Goal: Check status

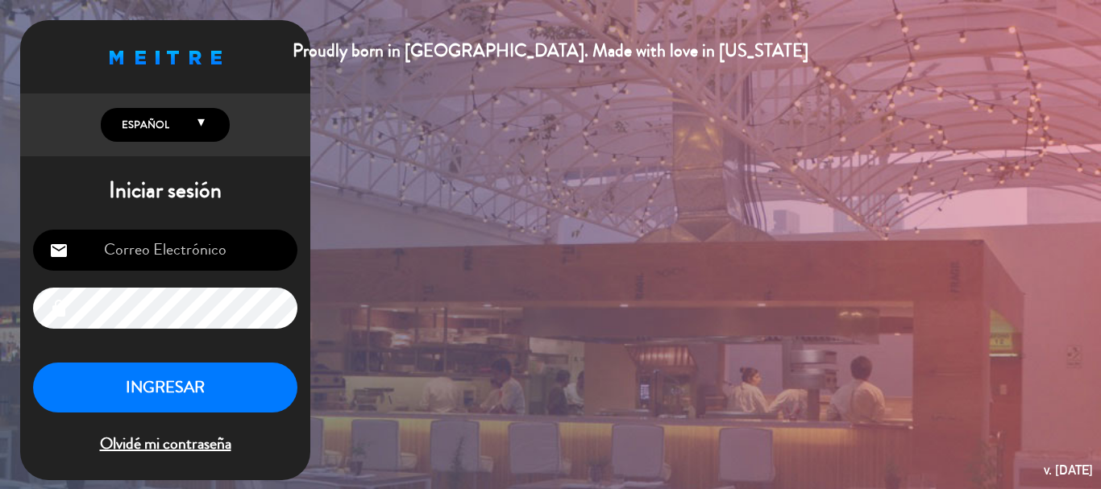
type input "[EMAIL_ADDRESS][DOMAIN_NAME]"
click at [187, 393] on button "INGRESAR" at bounding box center [165, 388] width 264 height 51
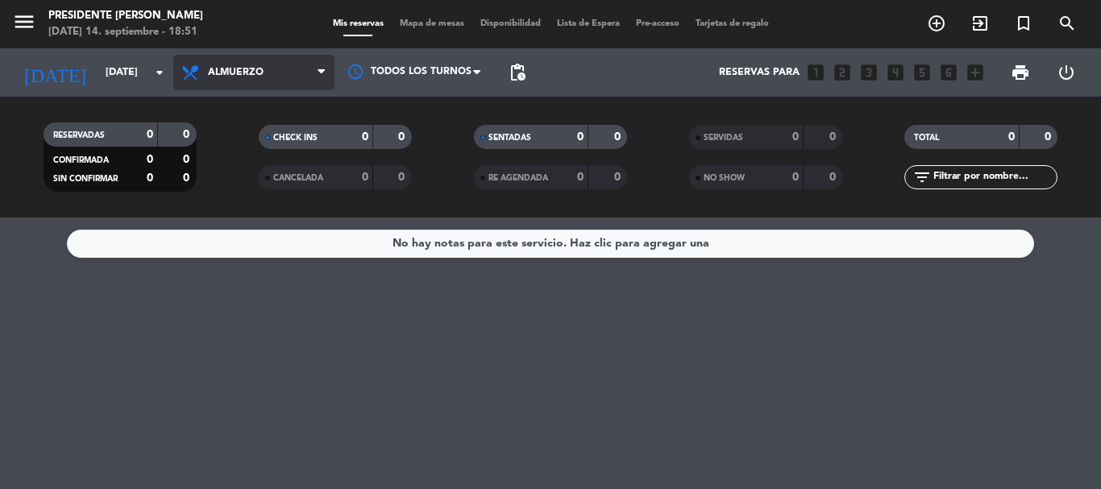
click at [267, 76] on span "Almuerzo" at bounding box center [253, 72] width 161 height 35
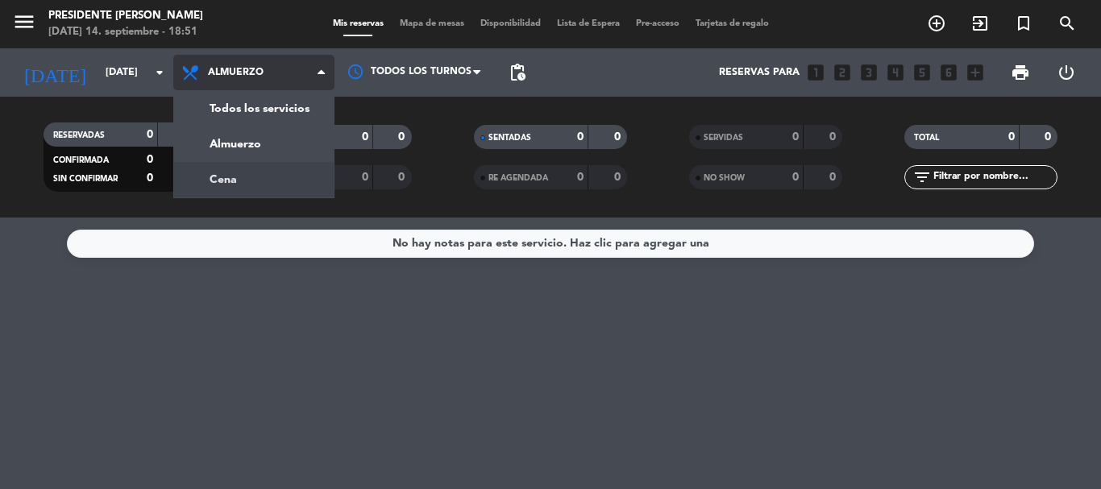
click at [257, 177] on div "menu Presidente Bar Recoleta [DATE] 14. septiembre - 18:51 Mis reservas Mapa de…" at bounding box center [550, 109] width 1101 height 218
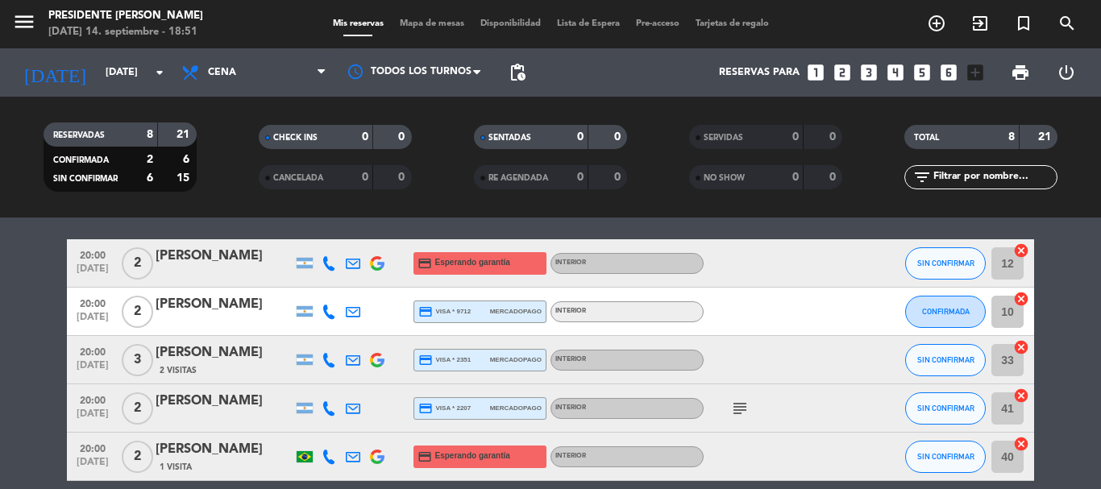
scroll to position [51, 0]
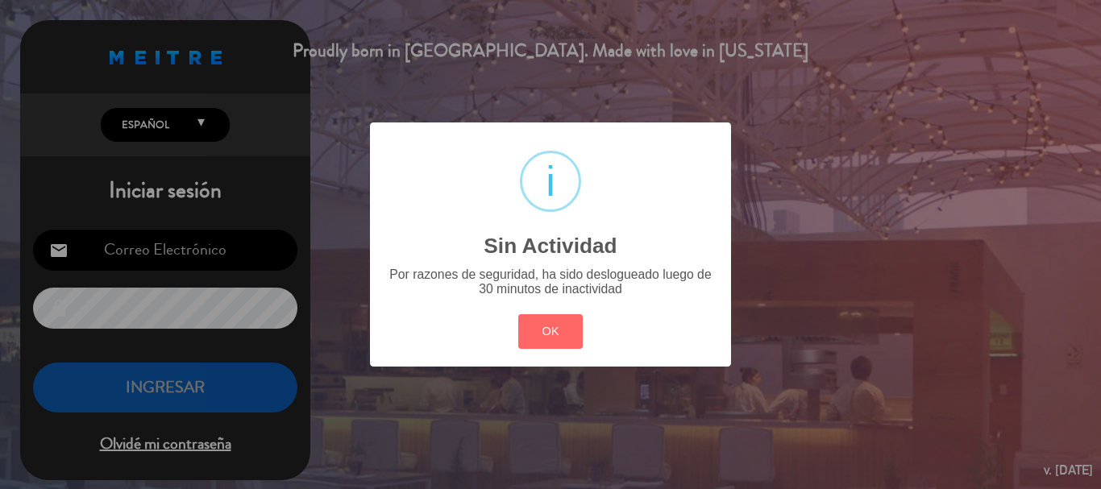
type input "[EMAIL_ADDRESS][DOMAIN_NAME]"
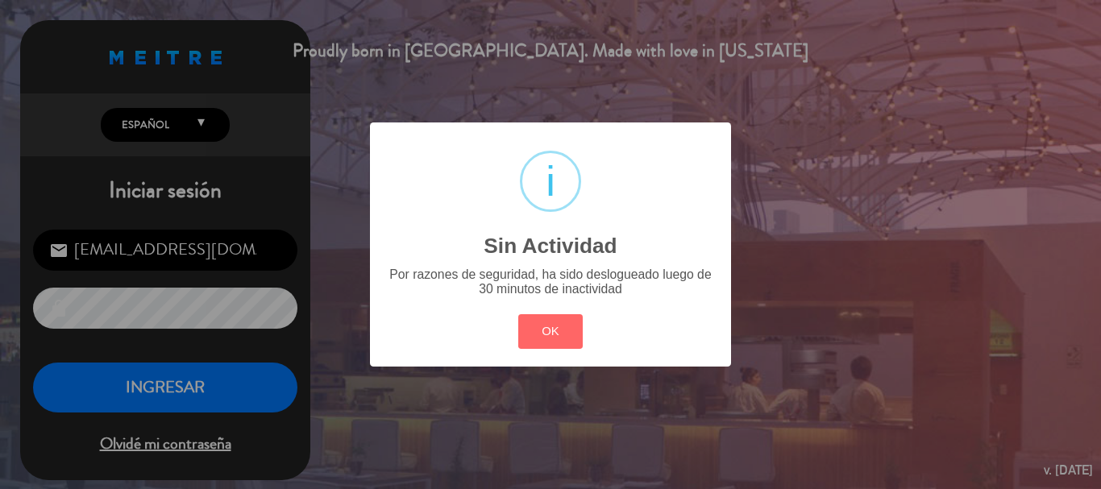
click at [379, 280] on div "? ! i Sin Actividad × Por razones de seguridad, ha sido deslogueado luego de 30…" at bounding box center [550, 243] width 361 height 243
click at [433, 228] on div "? ! i Sin Actividad ×" at bounding box center [550, 202] width 333 height 131
click at [591, 252] on h2 "Sin Actividad" at bounding box center [549, 247] width 133 height 26
click at [182, 382] on div "? ! i Sin Actividad × Por razones de seguridad, ha sido deslogueado luego de 30…" at bounding box center [550, 244] width 1101 height 489
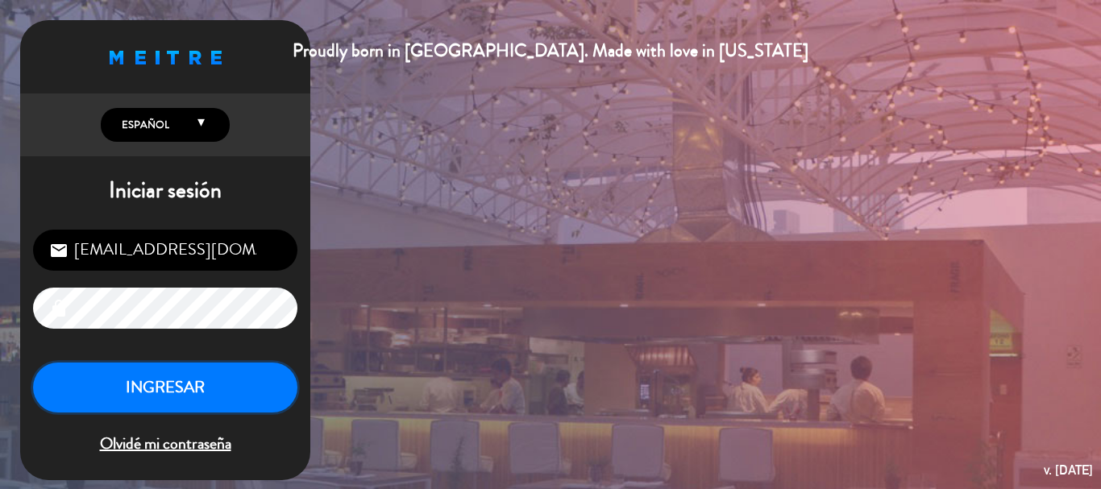
click at [236, 387] on button "INGRESAR" at bounding box center [165, 388] width 264 height 51
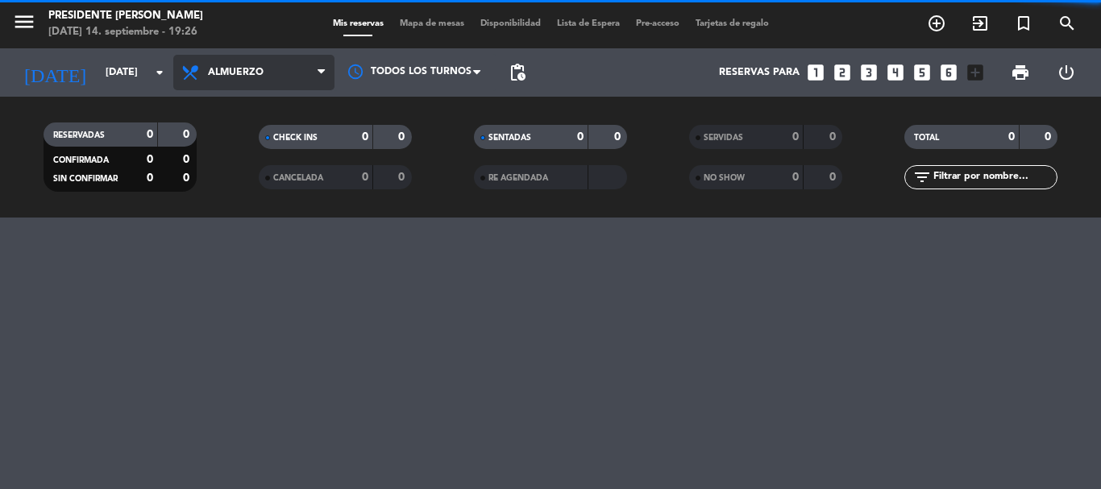
click at [266, 68] on span "Almuerzo" at bounding box center [253, 72] width 161 height 35
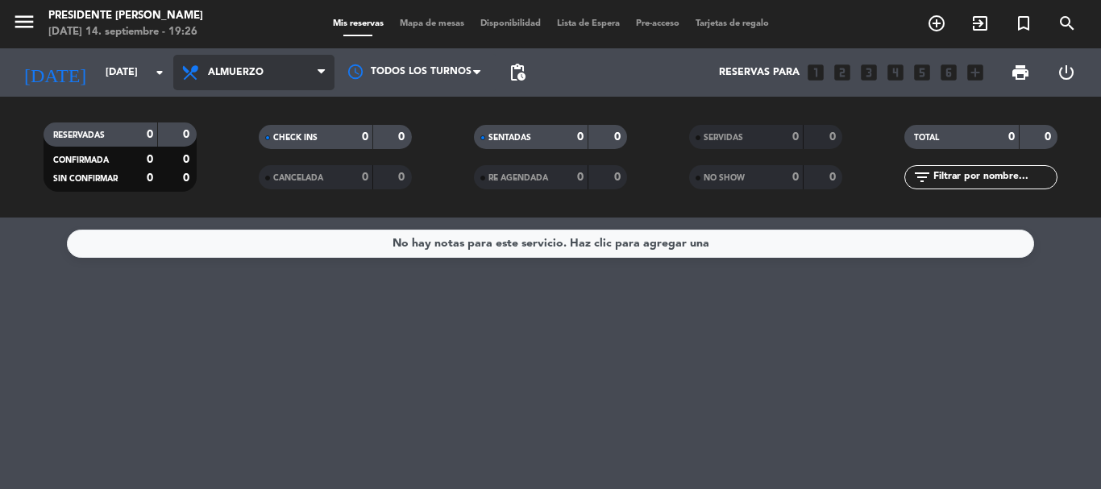
click at [255, 64] on span "Almuerzo" at bounding box center [253, 72] width 161 height 35
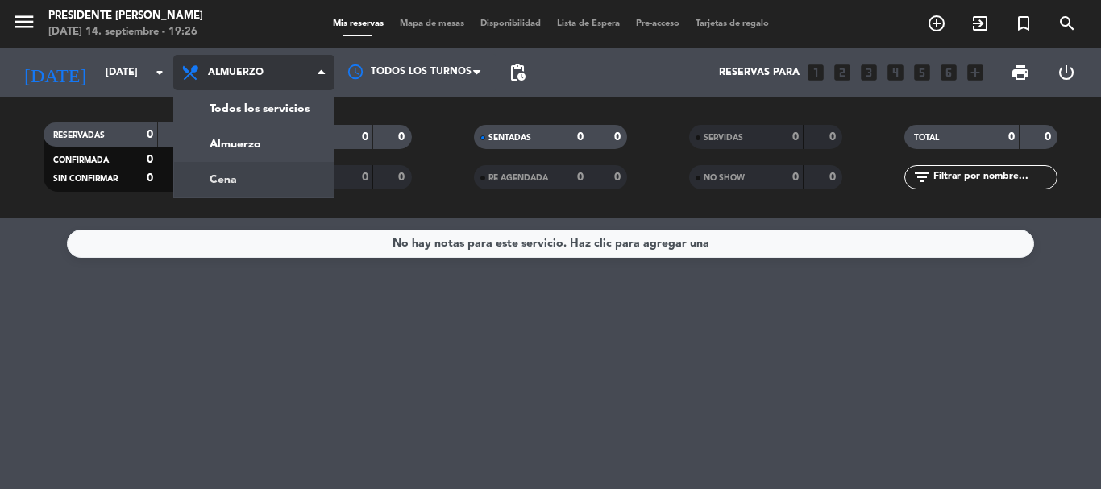
click at [258, 178] on div "menu Presidente Bar Recoleta [DATE] 14. septiembre - 19:26 Mis reservas Mapa de…" at bounding box center [550, 109] width 1101 height 218
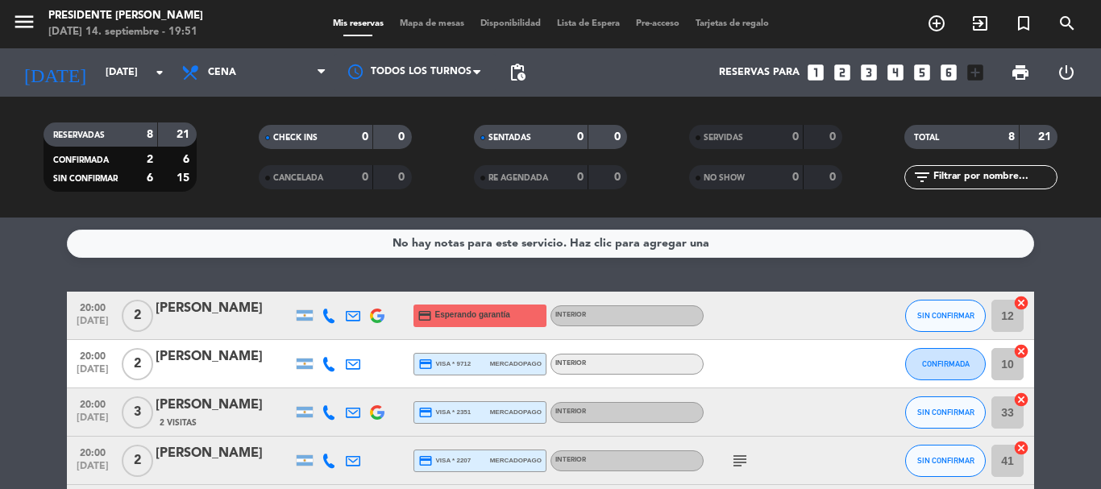
scroll to position [81, 0]
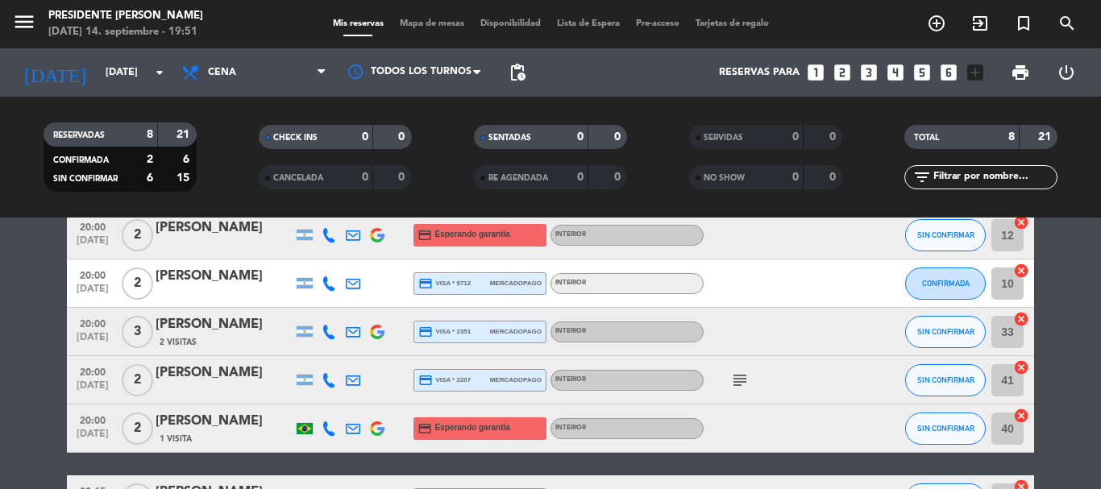
click at [742, 384] on icon "subject" at bounding box center [739, 380] width 19 height 19
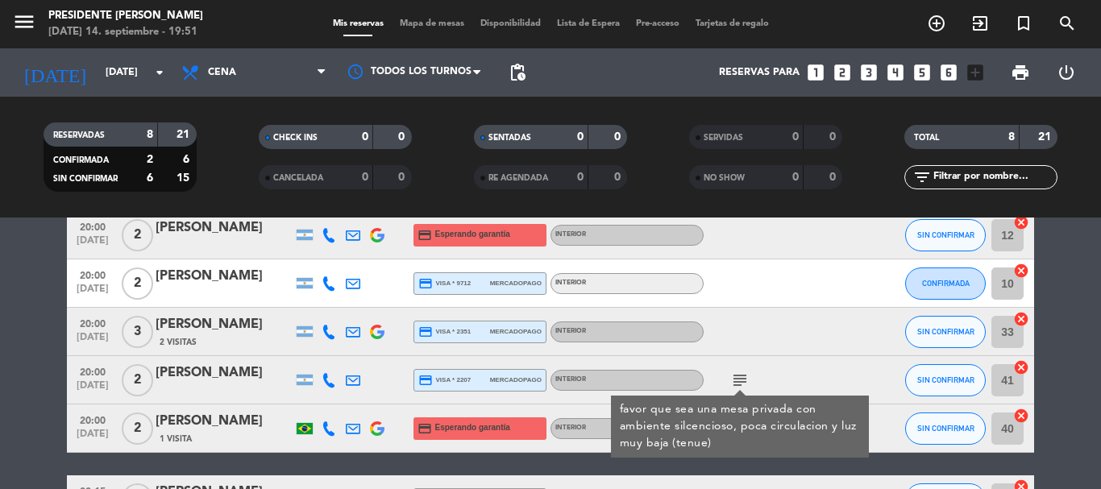
click at [746, 378] on icon "subject" at bounding box center [739, 380] width 19 height 19
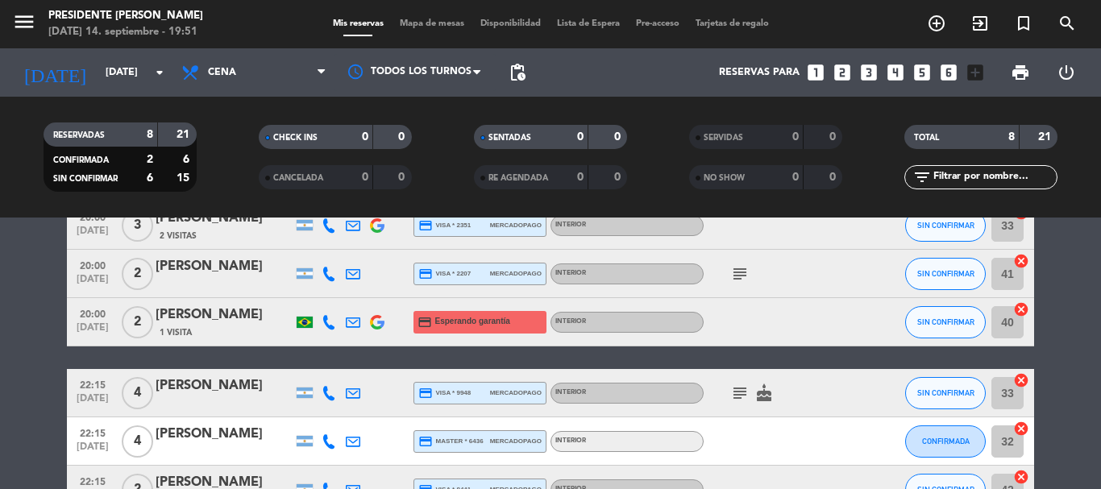
scroll to position [212, 0]
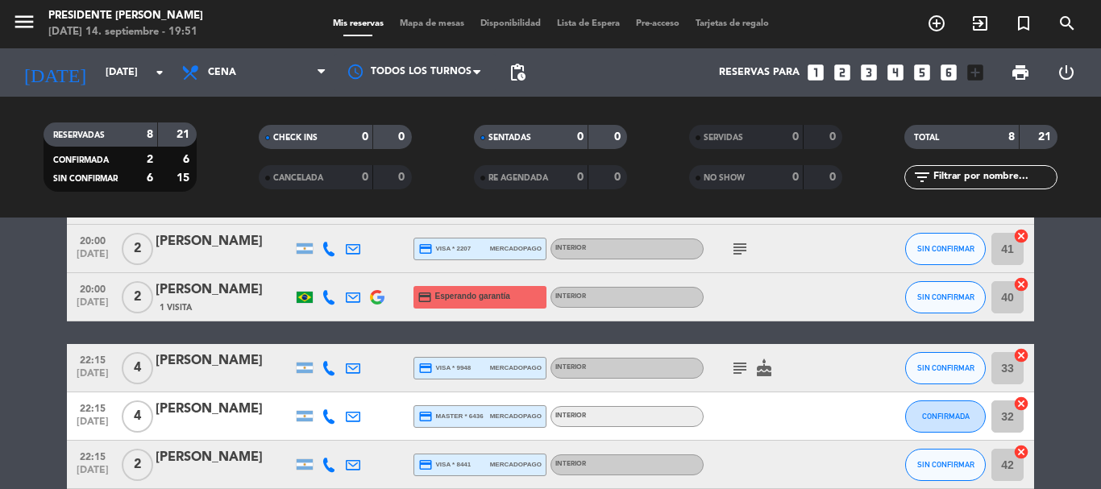
click at [736, 365] on icon "subject" at bounding box center [739, 368] width 19 height 19
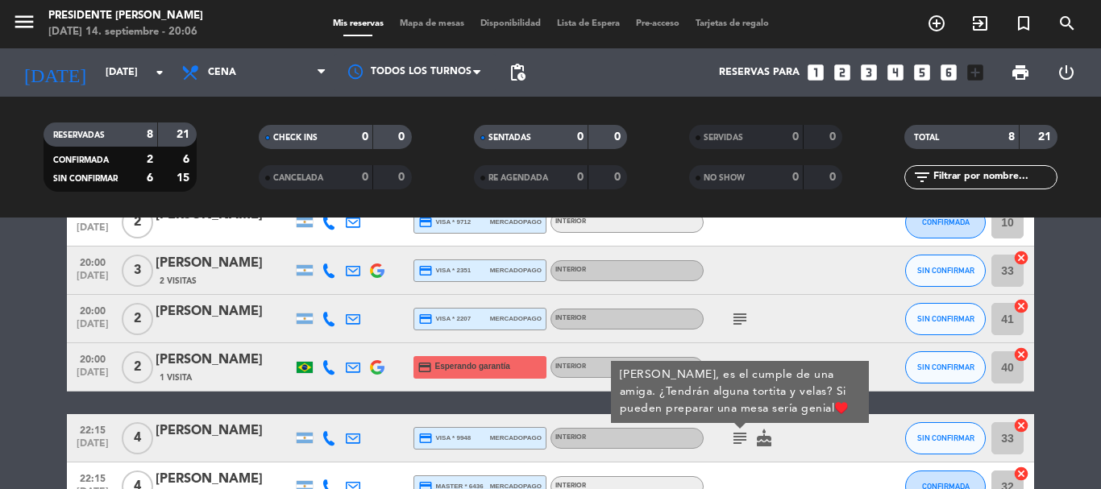
scroll to position [131, 0]
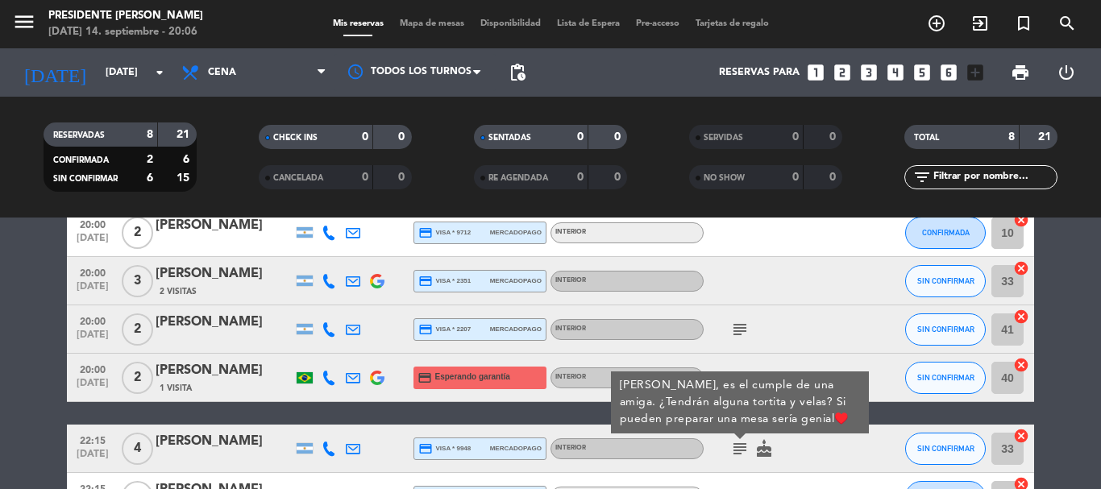
click at [738, 326] on icon "subject" at bounding box center [739, 329] width 19 height 19
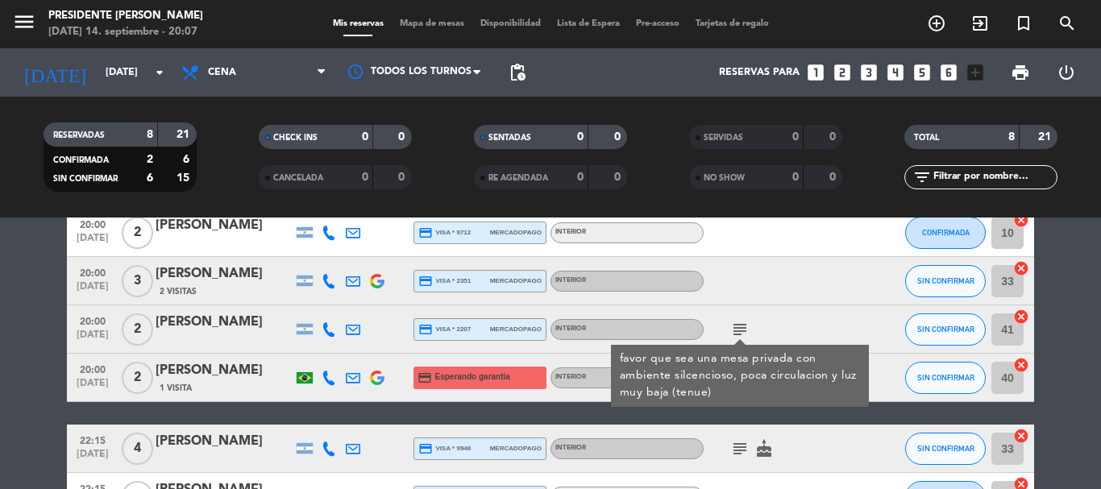
click at [736, 325] on icon "subject" at bounding box center [739, 329] width 19 height 19
